Goal: Transaction & Acquisition: Purchase product/service

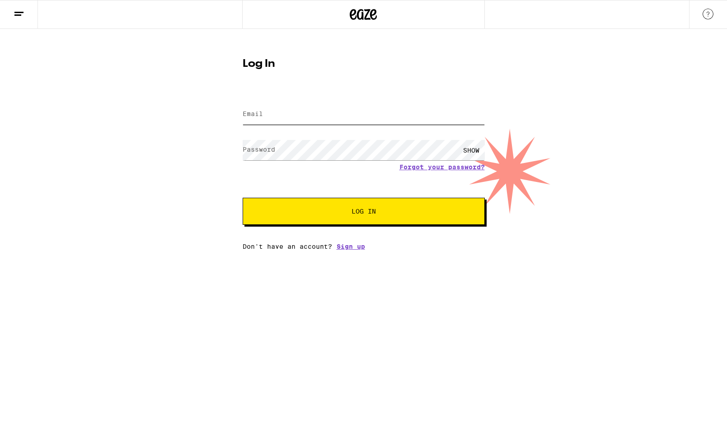
type input "[EMAIL_ADDRESS][DOMAIN_NAME]"
click at [396, 216] on button "Log In" at bounding box center [364, 211] width 242 height 27
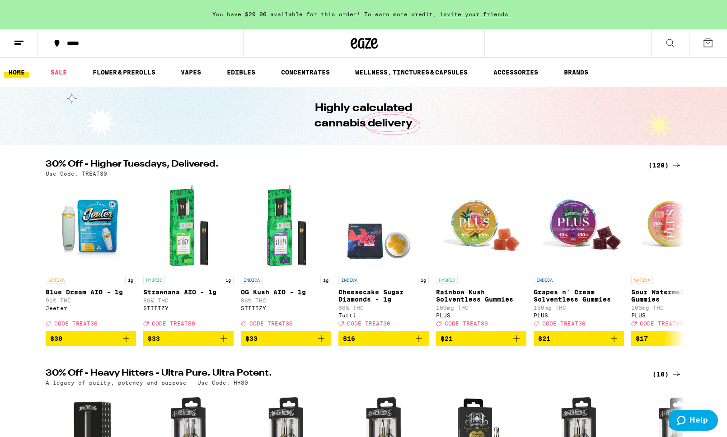
click at [666, 161] on div "(128)" at bounding box center [664, 165] width 33 height 11
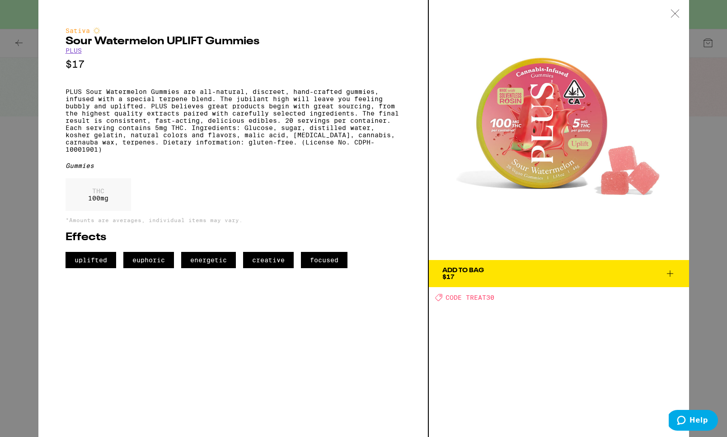
click at [671, 17] on icon at bounding box center [675, 13] width 8 height 8
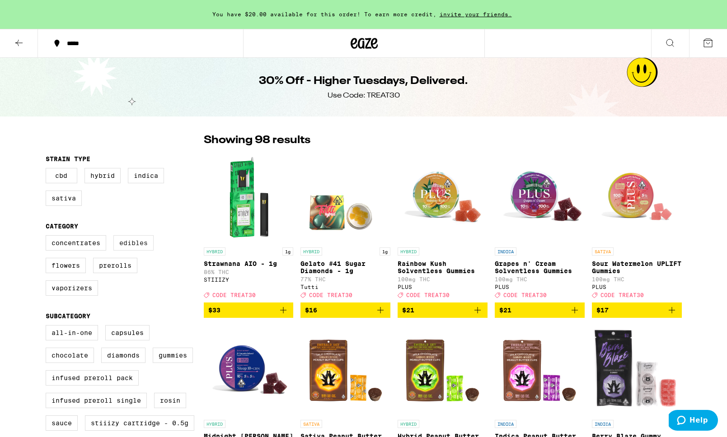
click at [141, 250] on label "Edibles" at bounding box center [133, 242] width 40 height 15
click at [48, 237] on input "Edibles" at bounding box center [47, 237] width 0 height 0
checkbox input "true"
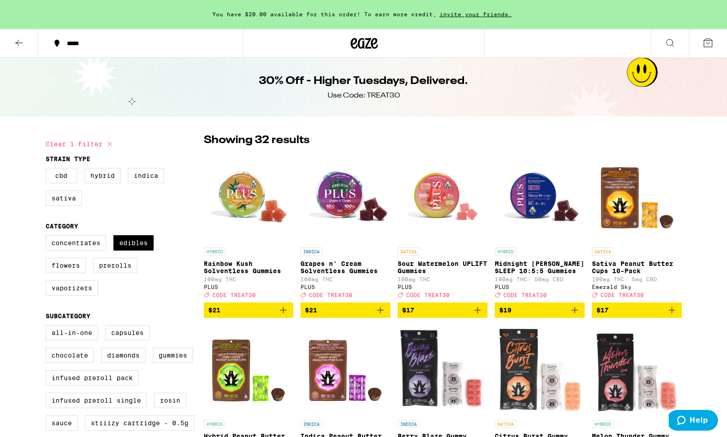
click at [233, 40] on button "*****" at bounding box center [140, 43] width 205 height 27
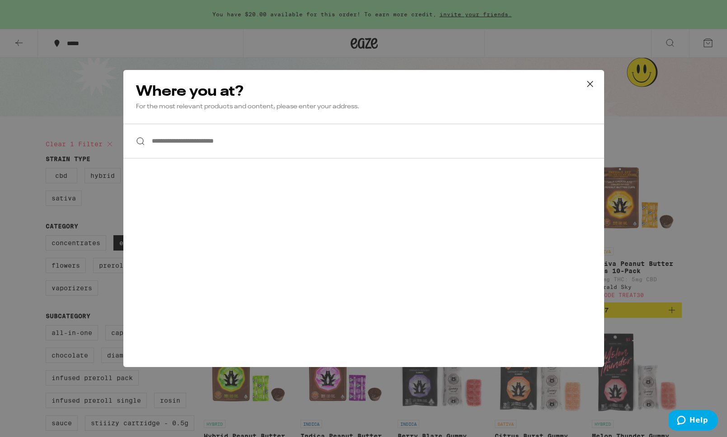
click at [588, 84] on icon at bounding box center [590, 84] width 14 height 14
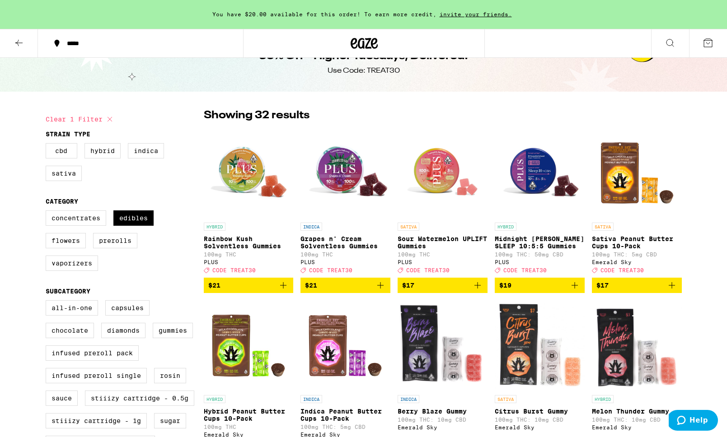
scroll to position [27, 0]
